Goal: Task Accomplishment & Management: Complete application form

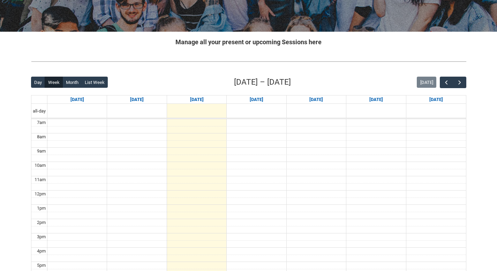
scroll to position [110, 0]
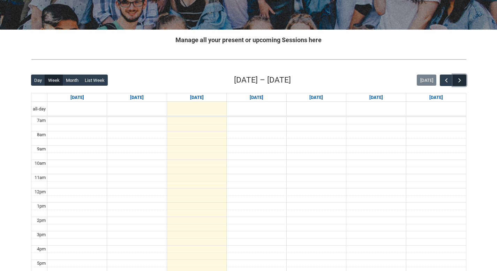
click at [460, 80] on span "button" at bounding box center [459, 80] width 7 height 7
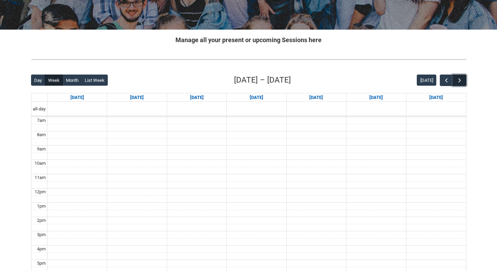
click at [460, 80] on span "button" at bounding box center [459, 80] width 7 height 7
click at [442, 80] on button "button" at bounding box center [446, 81] width 13 height 12
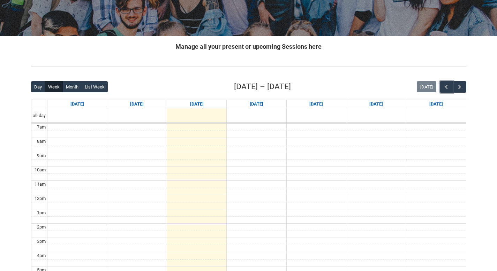
scroll to position [87, 0]
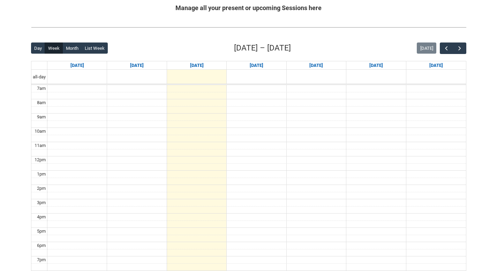
scroll to position [151, 0]
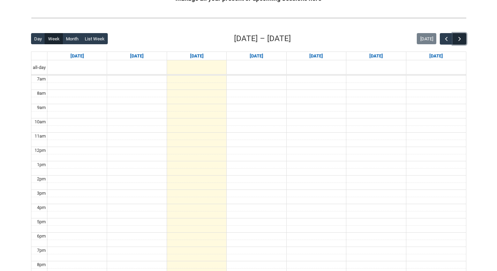
click at [460, 38] on span "button" at bounding box center [459, 39] width 7 height 7
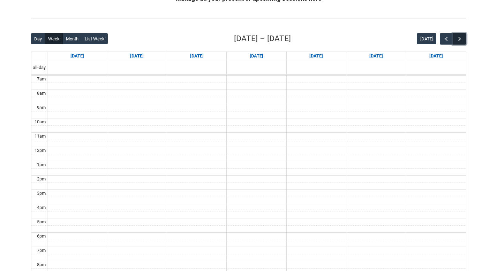
click at [460, 38] on span "button" at bounding box center [459, 39] width 7 height 7
click at [448, 40] on span "button" at bounding box center [446, 39] width 7 height 7
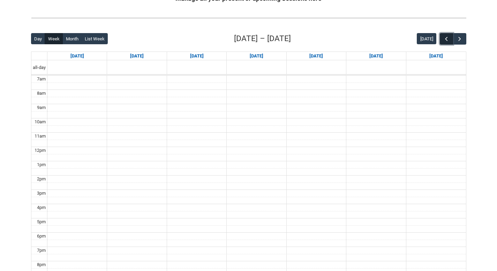
click at [448, 40] on span "button" at bounding box center [446, 39] width 7 height 7
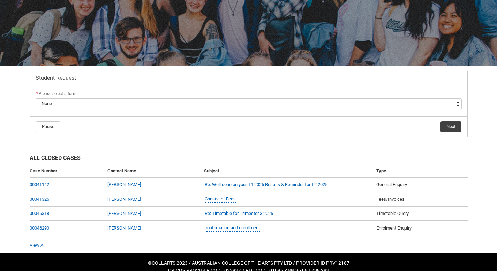
scroll to position [83, 0]
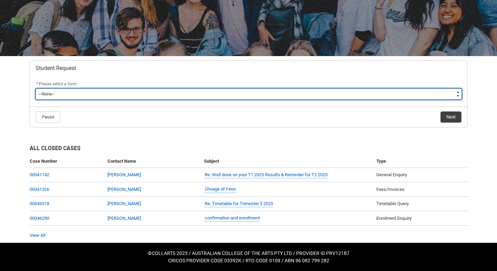
click at [191, 93] on select "--None-- Academic Transcript Application to Appeal Assignment Extension Change …" at bounding box center [249, 94] width 426 height 11
type lightning-select "Enrolment_Variation_Choice"
select select "Enrolment_Variation_Choice"
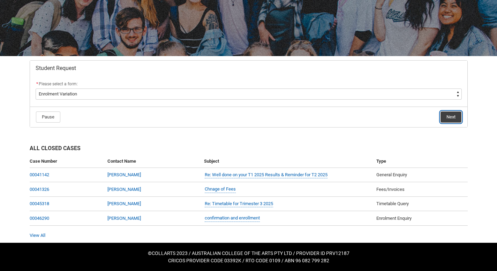
click at [451, 120] on button "Next" at bounding box center [450, 117] width 21 height 11
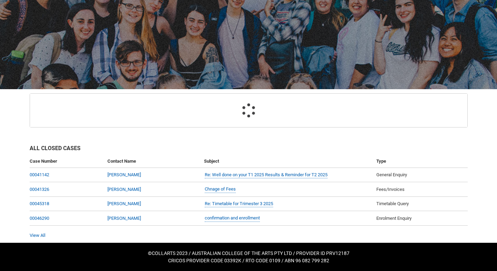
scroll to position [74, 0]
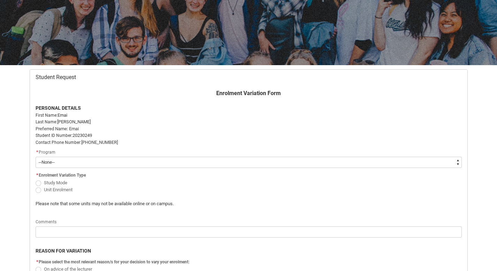
click at [149, 163] on select "--None-- Bachelor of Music Performance V2" at bounding box center [249, 162] width 426 height 11
type lightning-select "recordPicklist_ProgramEnrollment.a0jOZ000004mOXKYA2"
select select "recordPicklist_ProgramEnrollment.a0jOZ000004mOXKYA2"
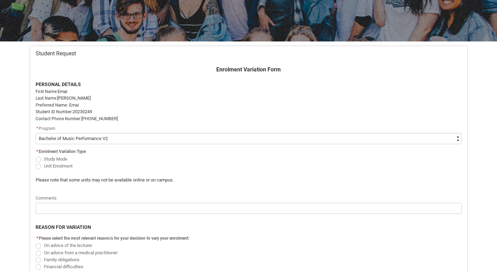
scroll to position [100, 0]
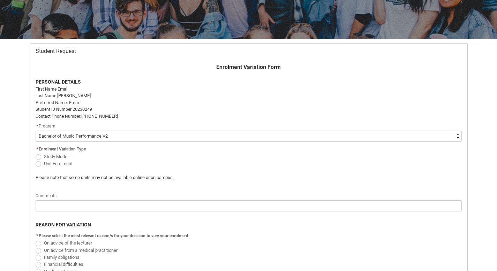
click at [38, 165] on span "Redu_Student_Request flow" at bounding box center [39, 164] width 6 height 6
click at [36, 160] on input "Unit Enrolment" at bounding box center [35, 160] width 0 height 0
radio input "true"
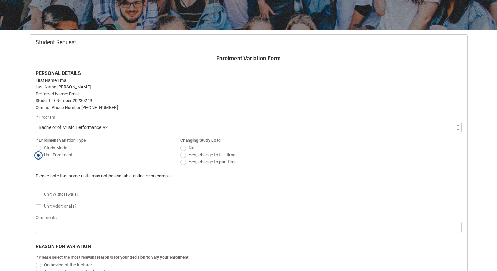
scroll to position [114, 0]
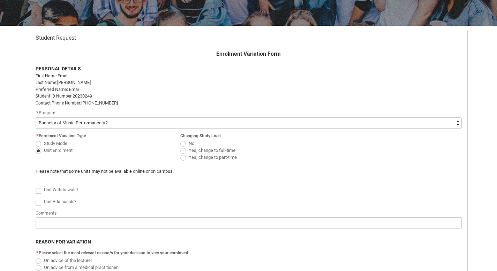
click at [37, 190] on span "Redu_Student_Request flow" at bounding box center [39, 191] width 6 height 6
click at [36, 187] on input "Redu_Student_Request flow" at bounding box center [35, 187] width 0 height 0
type lightning-input "true"
checkbox input "true"
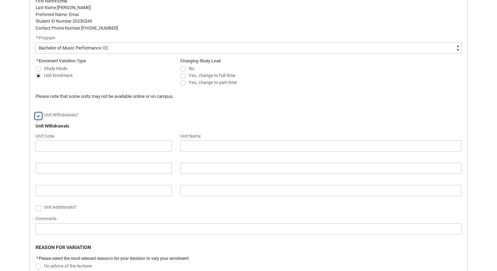
scroll to position [197, 0]
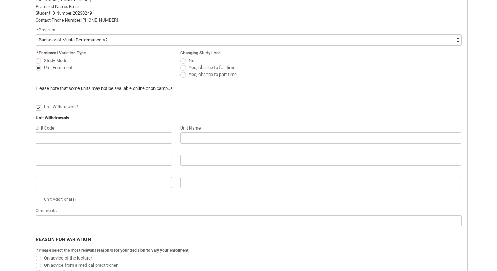
click at [40, 201] on span "Redu_Student_Request flow" at bounding box center [39, 201] width 6 height 6
click at [36, 197] on input "Redu_Student_Request flow" at bounding box center [35, 196] width 0 height 0
type lightning-input "true"
checkbox input "true"
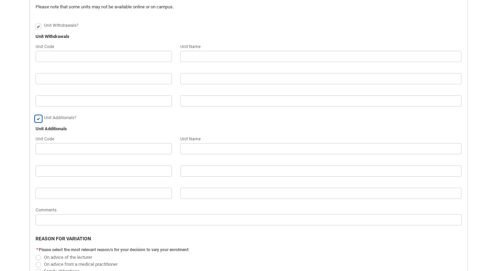
scroll to position [279, 0]
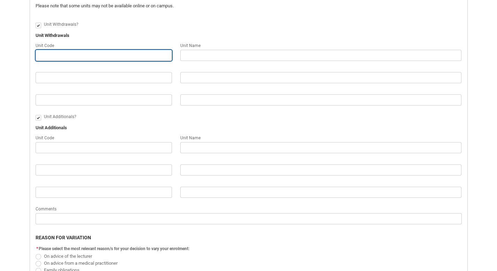
click at [75, 52] on input "Redu_Student_Request flow" at bounding box center [104, 55] width 136 height 11
type lightning-primitive-input-simple "c"
type input "c"
type lightning-primitive-input-simple "C"
type input "C"
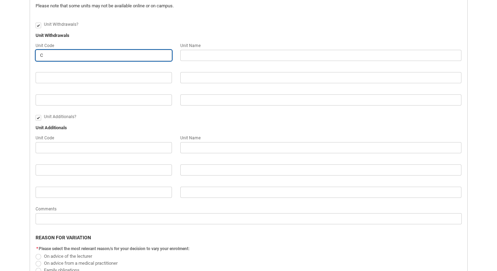
type lightning-primitive-input-simple "CR"
type input "CR"
type lightning-primitive-input-simple "CRF"
type input "CRF"
type lightning-primitive-input-simple "CRFI"
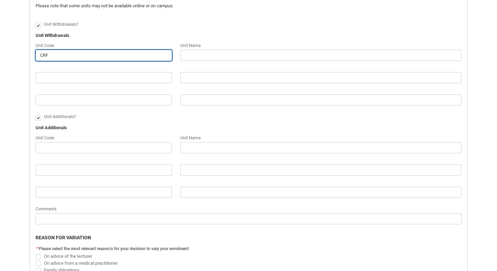
type input "CRFI"
type lightning-primitive-input-simple "CRFIP"
type input "CRFIP"
type lightning-primitive-input-simple "CRFIPL"
type input "CRFIPL"
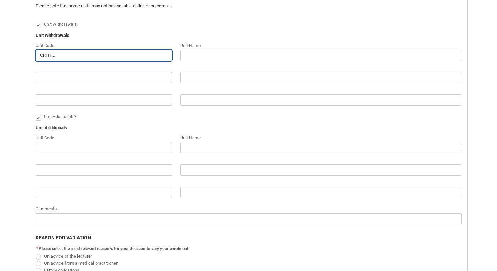
type lightning-primitive-input-simple "CRFIPLS"
type input "CRFIPLS"
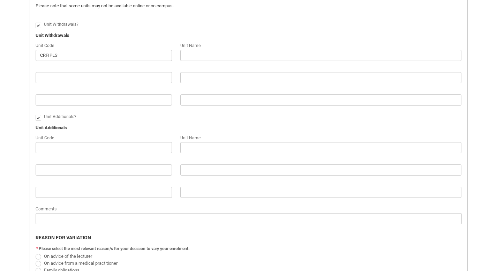
click at [60, 68] on div "Redu_Student_Request flow" at bounding box center [104, 68] width 136 height 8
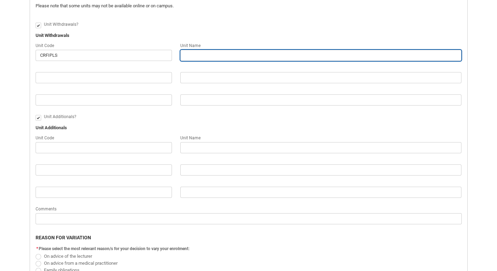
click at [190, 56] on input "Redu_Student_Request flow" at bounding box center [320, 55] width 281 height 11
type lightning-primitive-input-simple "I"
type input "I"
type lightning-primitive-input-simple "IN"
type input "IN"
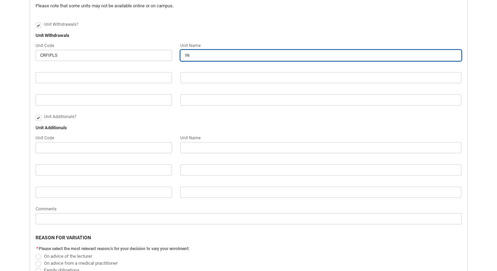
type lightning-primitive-input-simple "IND"
type input "IND"
type lightning-primitive-input-simple "IN"
type input "IN"
type lightning-primitive-input-simple "I"
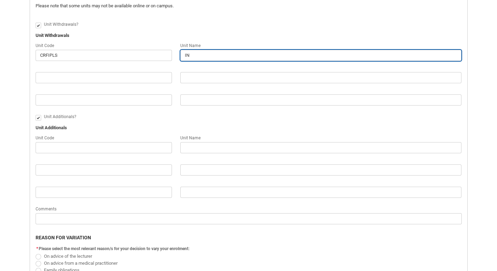
type input "I"
type lightning-primitive-input-simple "i"
type input "i"
type lightning-primitive-input-simple "I"
type input "I"
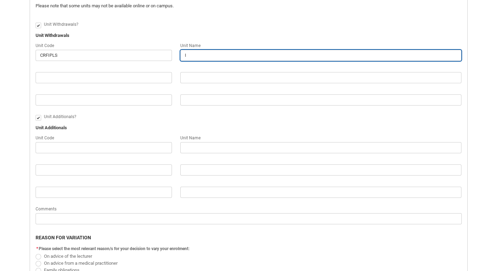
type lightning-primitive-input-simple "In"
type input "In"
type lightning-primitive-input-simple "Ind"
type input "Ind"
type lightning-primitive-input-simple "Indu"
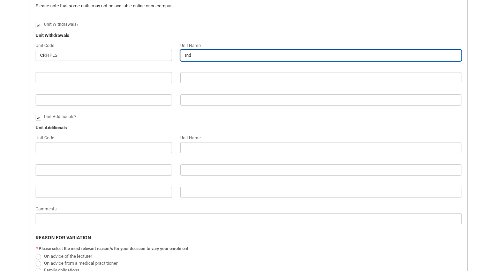
type input "Indu"
type lightning-primitive-input-simple "Indus"
type input "Indus"
type lightning-primitive-input-simple "Indust"
type input "Indust"
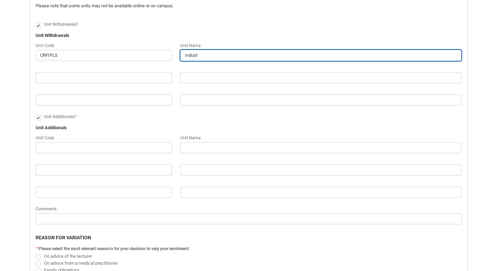
type lightning-primitive-input-simple "Industr"
type input "Industr"
type lightning-primitive-input-simple "Industry"
type input "Industry"
type lightning-primitive-input-simple "Industry"
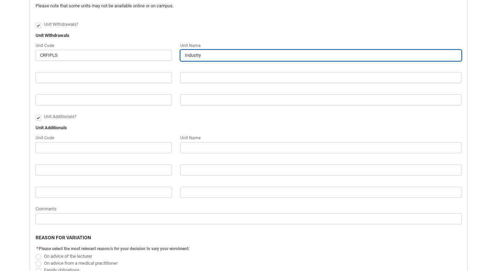
type input "Industry"
type lightning-primitive-input-simple "Industry p"
type input "Industry p"
type lightning-primitive-input-simple "Industry pl"
type input "Industry pl"
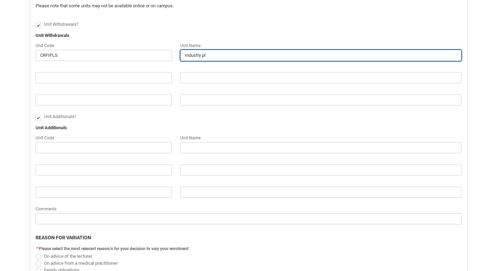
type lightning-primitive-input-simple "Industry pla"
type input "Industry pla"
type lightning-primitive-input-simple "Industry plac"
type input "Industry plac"
type lightning-primitive-input-simple "Industry place"
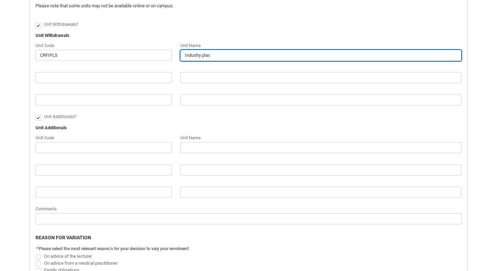
type input "Industry place"
type lightning-primitive-input-simple "Industry placem"
type input "Industry placem"
type lightning-primitive-input-simple "Industry placeme"
type input "Industry placeme"
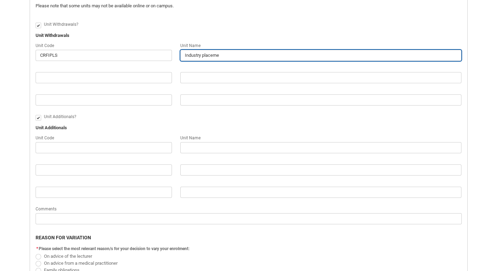
type lightning-primitive-input-simple "Industry placemen"
type input "Industry placemen"
type lightning-primitive-input-simple "Industry placemeny"
type input "Industry placemeny"
type lightning-primitive-input-simple "Industry placemen"
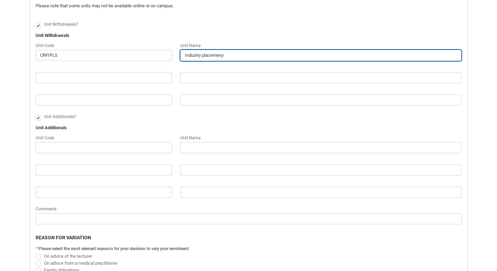
type input "Industry placemen"
type lightning-primitive-input-simple "Industry placement"
type input "Industry placement"
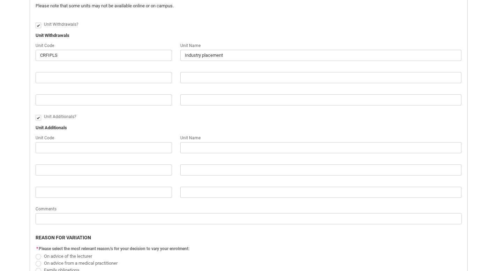
click at [202, 116] on div "Unit Additionals?" at bounding box center [253, 117] width 418 height 8
click at [110, 148] on input "Redu_Student_Request flow" at bounding box center [104, 147] width 136 height 11
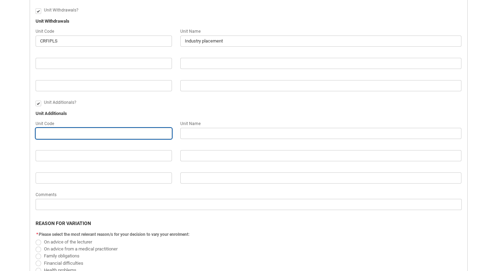
scroll to position [296, 0]
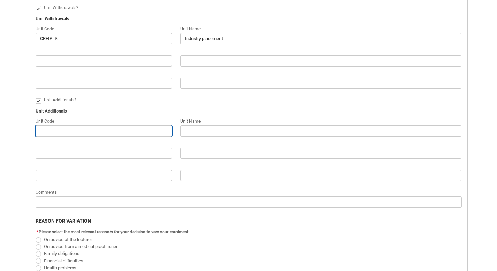
type lightning-primitive-input-simple "R"
type input "R"
type lightning-primitive-input-simple "C"
type input "C"
type lightning-primitive-input-simple "CR"
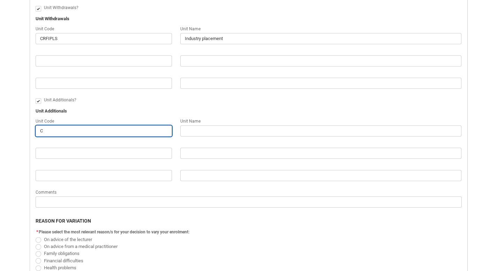
type input "CR"
type lightning-primitive-input-simple "CRF"
type input "CRF"
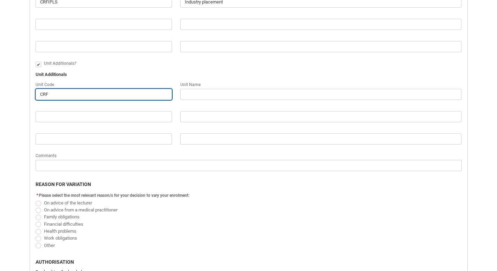
scroll to position [339, 0]
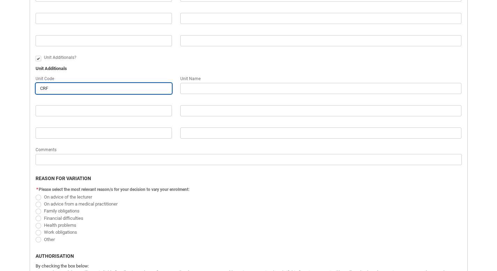
type lightning-primitive-input-simple "CRFP"
type input "CRFP"
type lightning-primitive-input-simple "CRFPP"
type input "CRFPP"
type lightning-primitive-input-simple "CRFPPF"
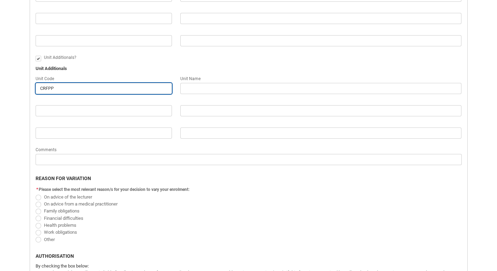
type input "CRFPPF"
type lightning-primitive-input-simple "CRFPPFS"
type input "CRFPPFS"
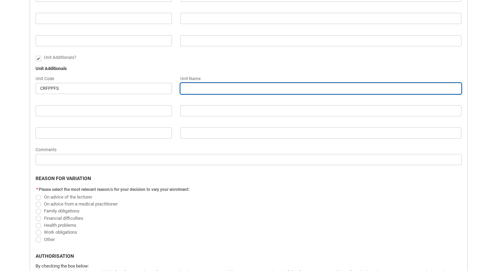
click at [232, 88] on input "Redu_Student_Request flow" at bounding box center [320, 88] width 281 height 11
type lightning-primitive-input-simple "P"
type input "P"
type lightning-primitive-input-simple "Pr"
type input "Pr"
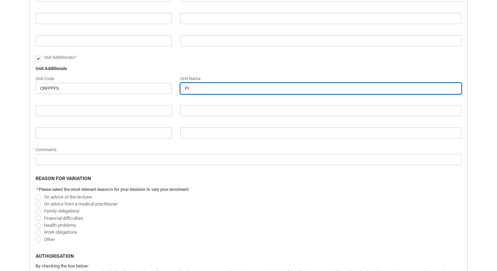
type lightning-primitive-input-simple "Pro"
type input "Pro"
type lightning-primitive-input-simple "Prof"
type input "Prof"
type lightning-primitive-input-simple "Profe"
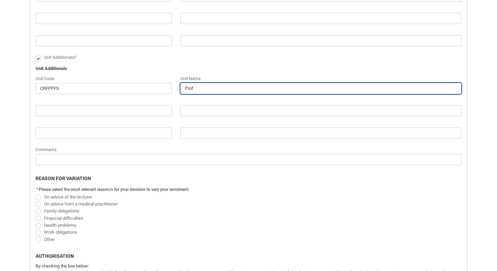
type input "Profe"
type lightning-primitive-input-simple "Profes"
type input "Profes"
type lightning-primitive-input-simple "Profesi"
type input "Profesi"
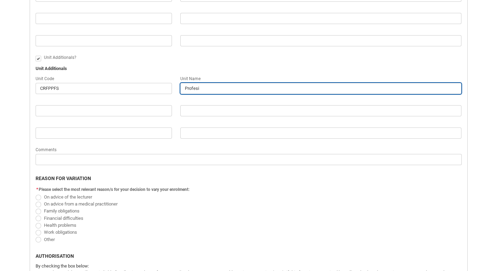
type lightning-primitive-input-simple "Profesio"
type input "Profesio"
type lightning-primitive-input-simple "Profesion"
type input "Profesion"
type lightning-primitive-input-simple "Profesiona"
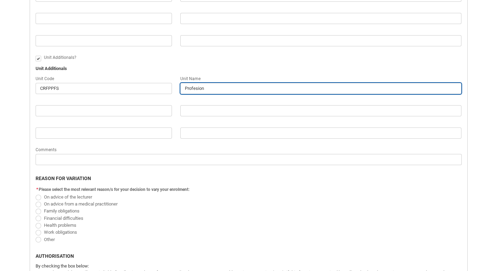
type input "Profesiona"
type lightning-primitive-input-simple "Profesional"
type input "Profesional"
type lightning-primitive-input-simple "Profesional"
type input "Profesional"
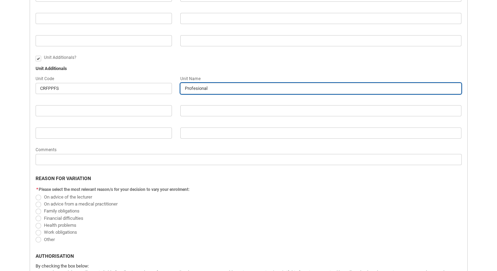
type lightning-primitive-input-simple "Profesional P"
type input "Profesional P"
type lightning-primitive-input-simple "Profesional Po"
type input "Profesional Po"
type lightning-primitive-input-simple "Profesional Por"
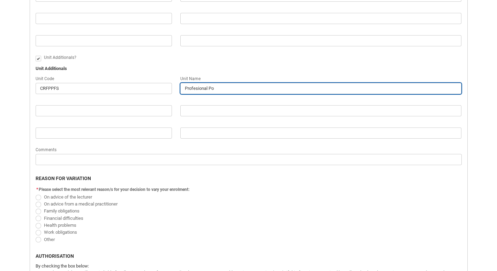
type input "Profesional Por"
type lightning-primitive-input-simple "Profesional Port"
type input "Profesional Port"
type lightning-primitive-input-simple "Profesional Portf"
type input "Profesional Portf"
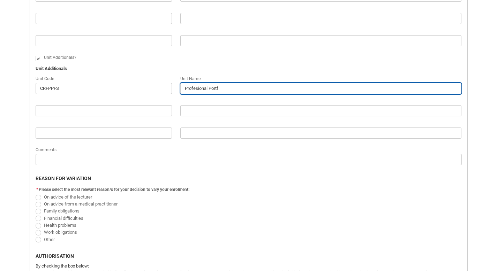
type lightning-primitive-input-simple "Profesional Portfo"
type input "Profesional Portfo"
type lightning-primitive-input-simple "Profesional Portfol"
type input "Profesional Portfol"
type lightning-primitive-input-simple "Profesional Portfoli"
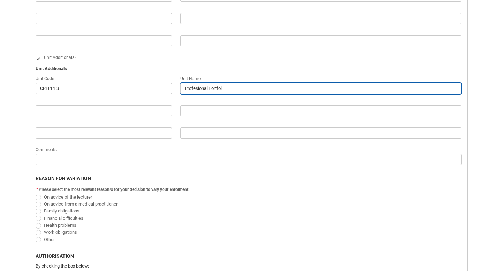
type input "Profesional Portfoli"
type lightning-primitive-input-simple "Profesional Portfolio"
type input "Profesional Portfolio"
type lightning-primitive-input-simple "Profesional Portfolio"
type input "Profesional Portfolio"
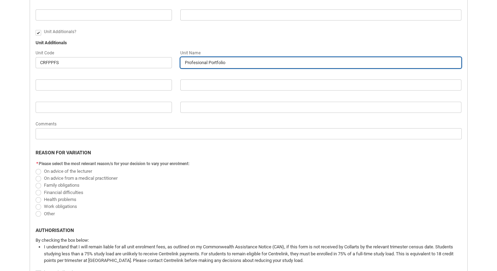
scroll to position [365, 0]
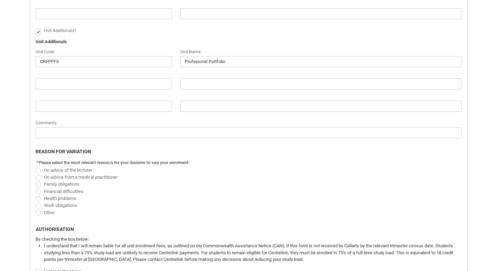
click at [38, 169] on span "Redu_Student_Request flow" at bounding box center [39, 171] width 6 height 6
click at [36, 167] on input "On advice of the lecturer" at bounding box center [35, 166] width 0 height 0
radio input "true"
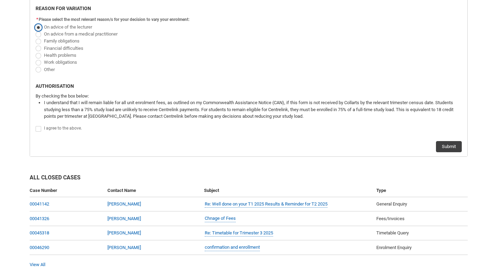
scroll to position [510, 0]
click at [38, 128] on span "Redu_Student_Request flow" at bounding box center [39, 129] width 6 height 6
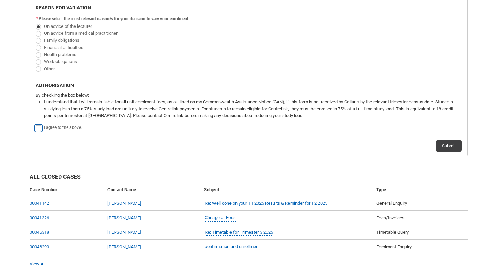
click at [36, 125] on input "Redu_Student_Request flow" at bounding box center [35, 125] width 0 height 0
type lightning-input "true"
checkbox input "true"
click at [449, 146] on button "Submit" at bounding box center [449, 146] width 26 height 11
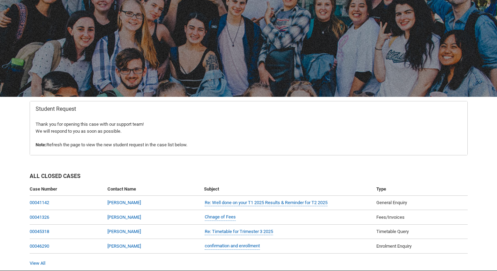
scroll to position [9, 0]
